Goal: Transaction & Acquisition: Purchase product/service

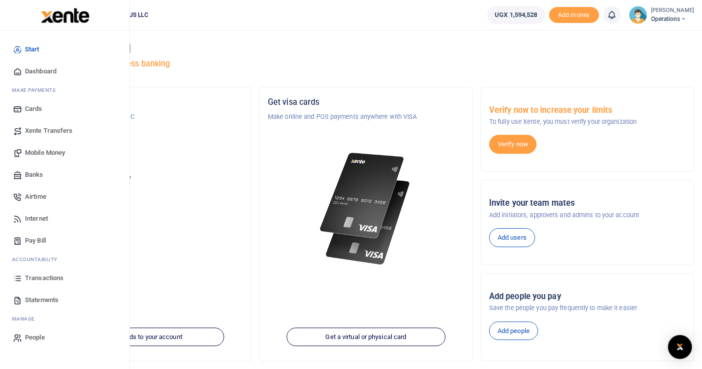
click at [48, 271] on link "Transactions" at bounding box center [64, 278] width 113 height 22
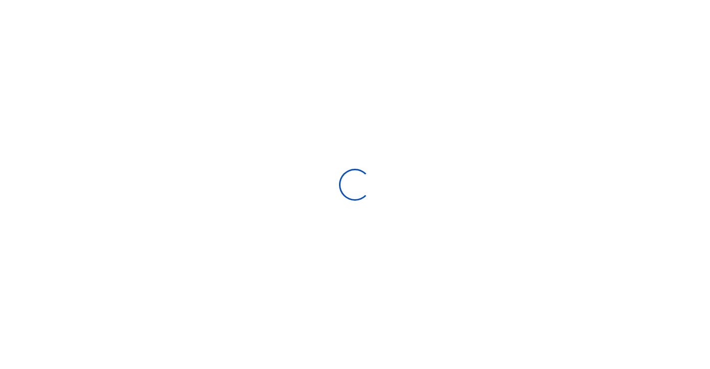
select select
type input "[DATE] - [DATE]"
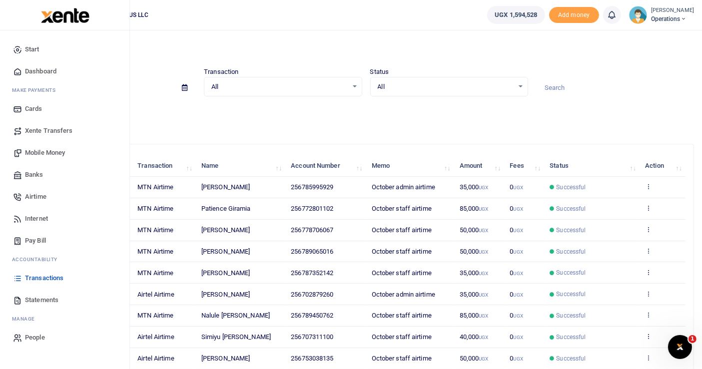
click at [37, 199] on span "Airtime" at bounding box center [35, 197] width 21 height 10
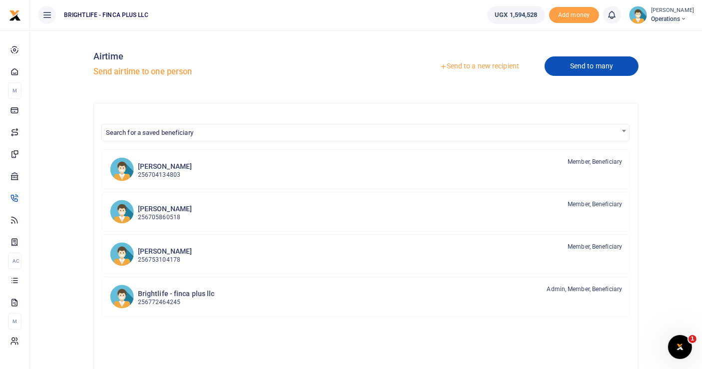
click at [589, 66] on link "Send to many" at bounding box center [591, 65] width 94 height 19
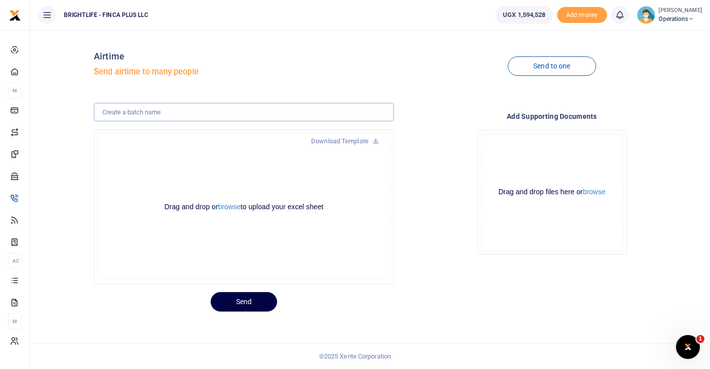
click at [175, 118] on input "text" at bounding box center [244, 112] width 300 height 19
click at [149, 110] on input "Installer airtime sept 25" at bounding box center [244, 112] width 300 height 19
type input "Installer airtime oct 25"
click at [234, 206] on button "browse" at bounding box center [229, 206] width 22 height 7
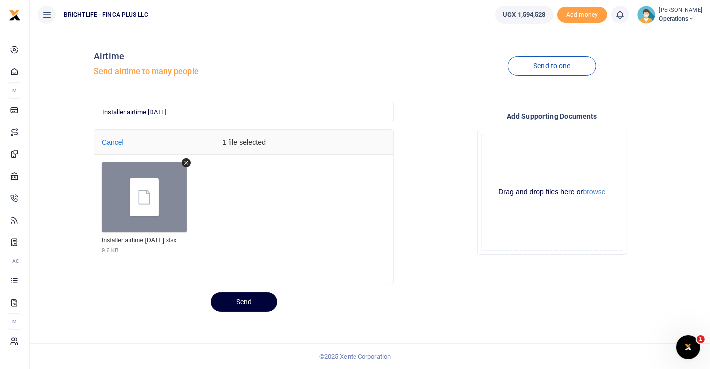
click at [250, 297] on button "Send" at bounding box center [244, 301] width 66 height 19
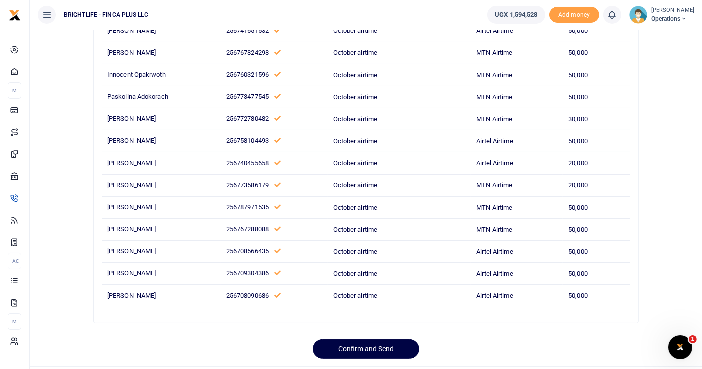
scroll to position [208, 0]
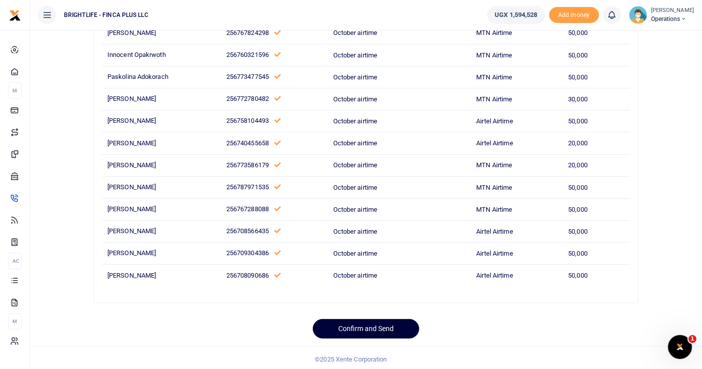
click at [403, 326] on button "Confirm and Send" at bounding box center [366, 328] width 106 height 19
